Goal: Information Seeking & Learning: Learn about a topic

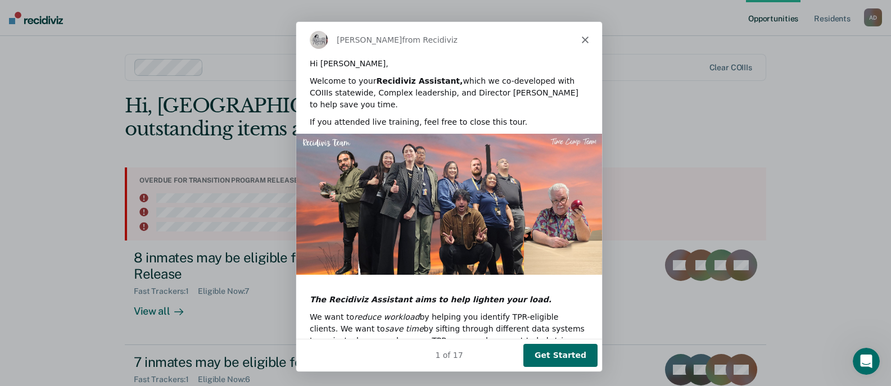
click at [583, 36] on icon "Close" at bounding box center [584, 38] width 7 height 7
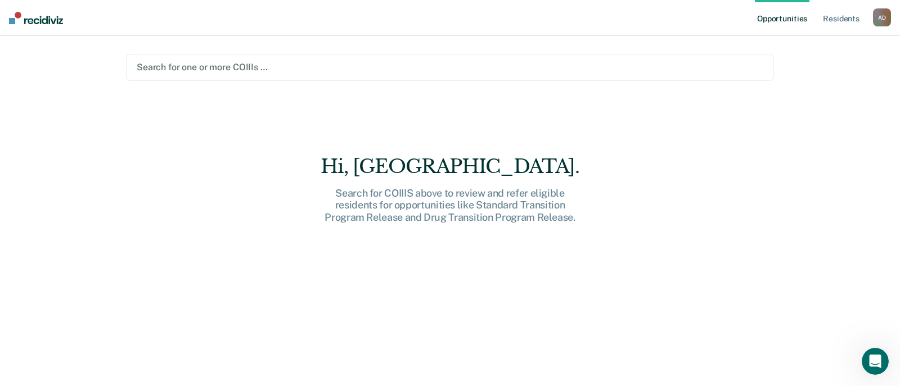
click at [200, 67] on div at bounding box center [450, 67] width 626 height 13
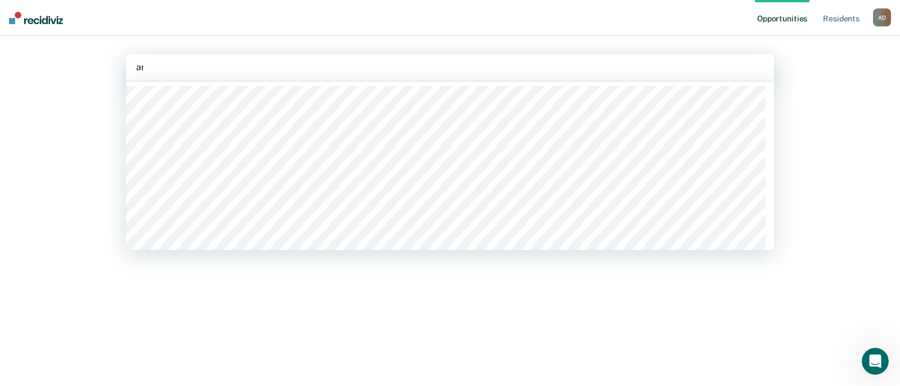
type input "ara"
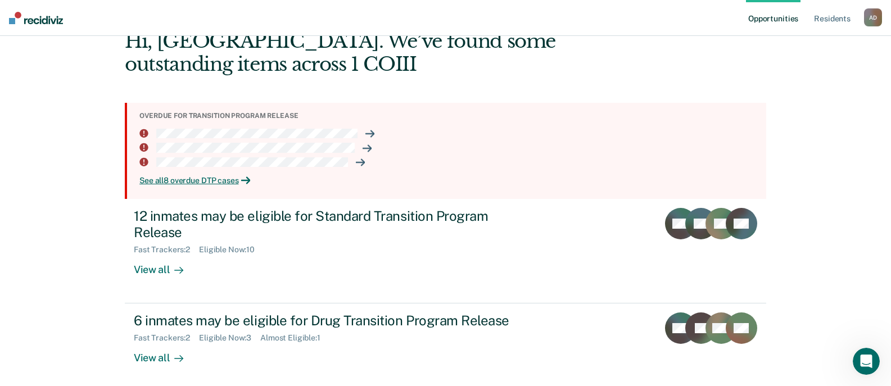
scroll to position [70, 0]
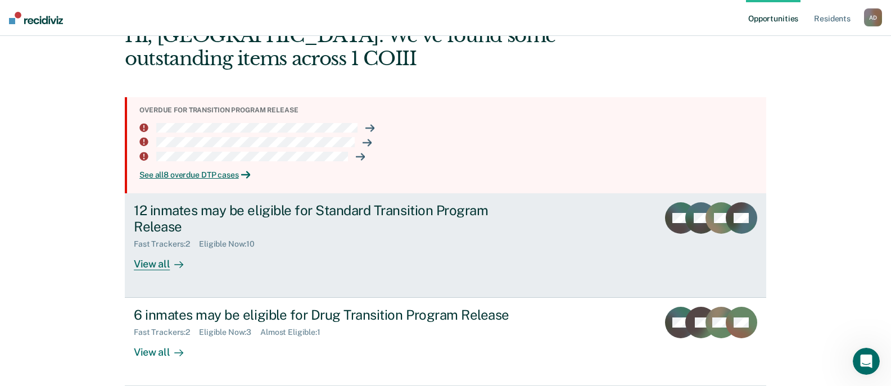
click at [590, 242] on link "12 inmates may be eligible for Standard Transition Program Release Fast Tracker…" at bounding box center [446, 245] width 642 height 105
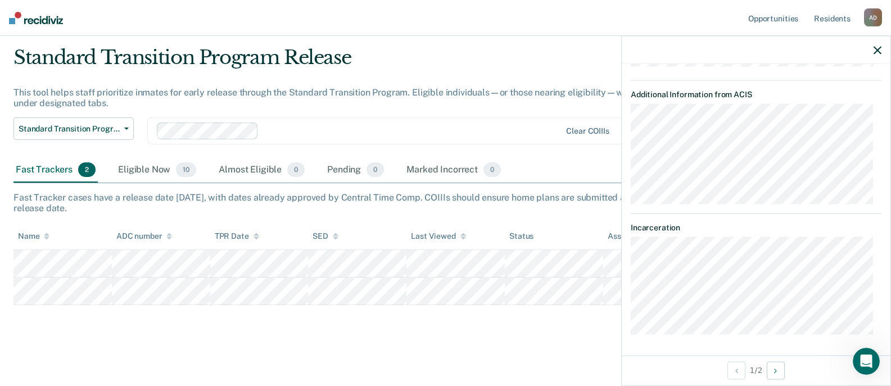
scroll to position [399, 0]
click at [509, 349] on main "Standard Transition Program Release This tool helps staff prioritize inmates fo…" at bounding box center [445, 205] width 891 height 355
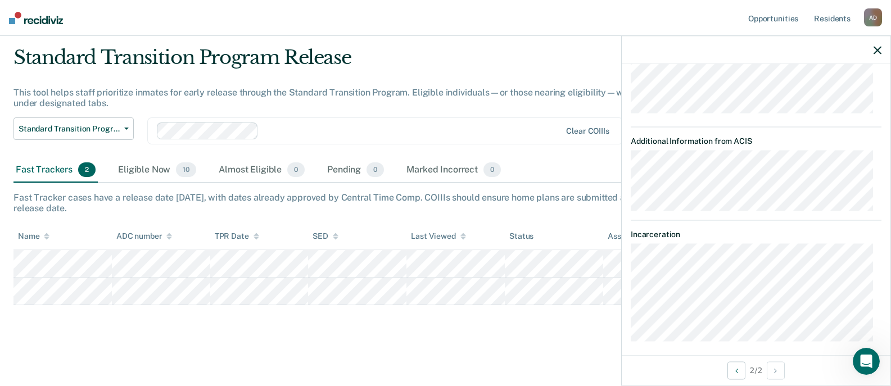
scroll to position [359, 0]
click at [459, 339] on main "Standard Transition Program Release This tool helps staff prioritize inmates fo…" at bounding box center [445, 205] width 891 height 355
click at [876, 51] on icon "button" at bounding box center [878, 50] width 8 height 8
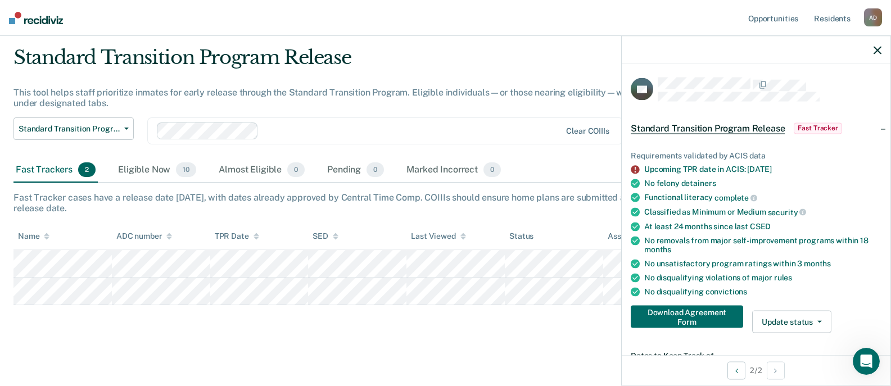
click at [120, 330] on div "Standard Transition Program Release This tool helps staff prioritize inmates fo…" at bounding box center [445, 192] width 864 height 292
click at [149, 170] on div "Eligible Now 10" at bounding box center [157, 170] width 83 height 25
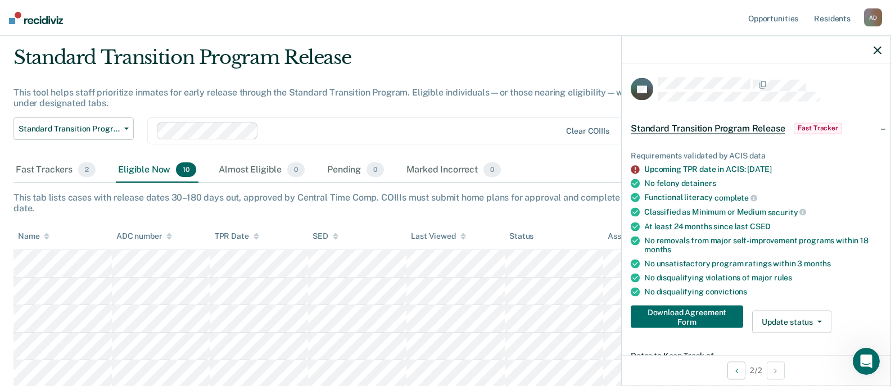
click at [504, 212] on div "This tab lists cases with release dates 30–180 days out, approved by Central Ti…" at bounding box center [445, 202] width 864 height 21
click at [880, 52] on icon "button" at bounding box center [878, 50] width 8 height 8
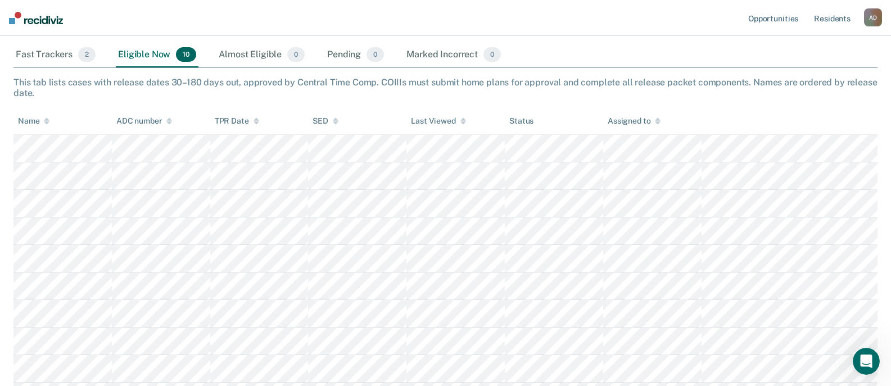
scroll to position [139, 0]
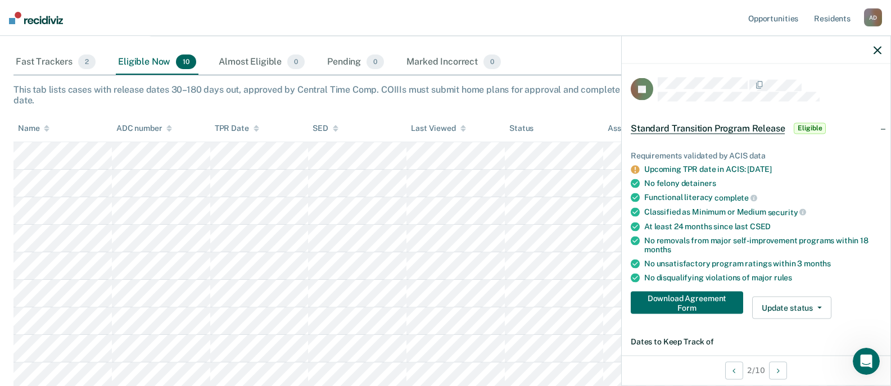
click at [879, 49] on icon "button" at bounding box center [878, 50] width 8 height 8
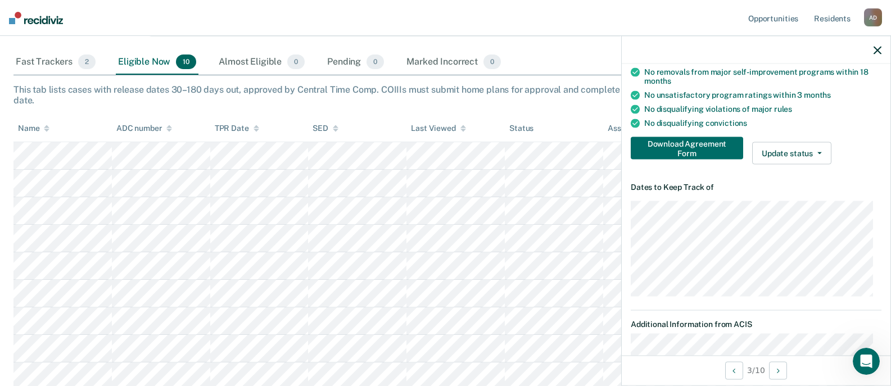
scroll to position [56, 0]
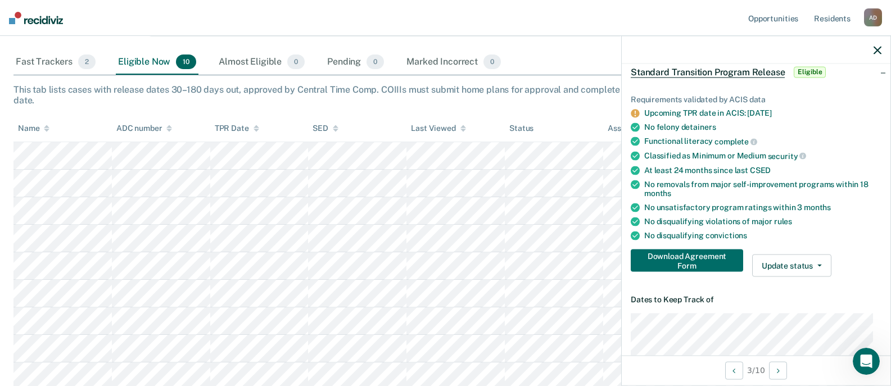
click at [565, 116] on th "Status" at bounding box center [554, 129] width 98 height 28
click at [876, 54] on icon "button" at bounding box center [878, 50] width 8 height 8
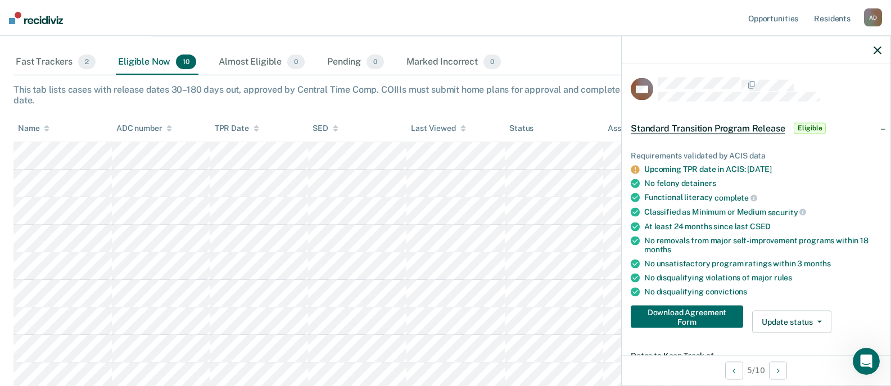
click at [878, 51] on icon "button" at bounding box center [878, 50] width 8 height 8
